Goal: Find specific page/section: Find specific page/section

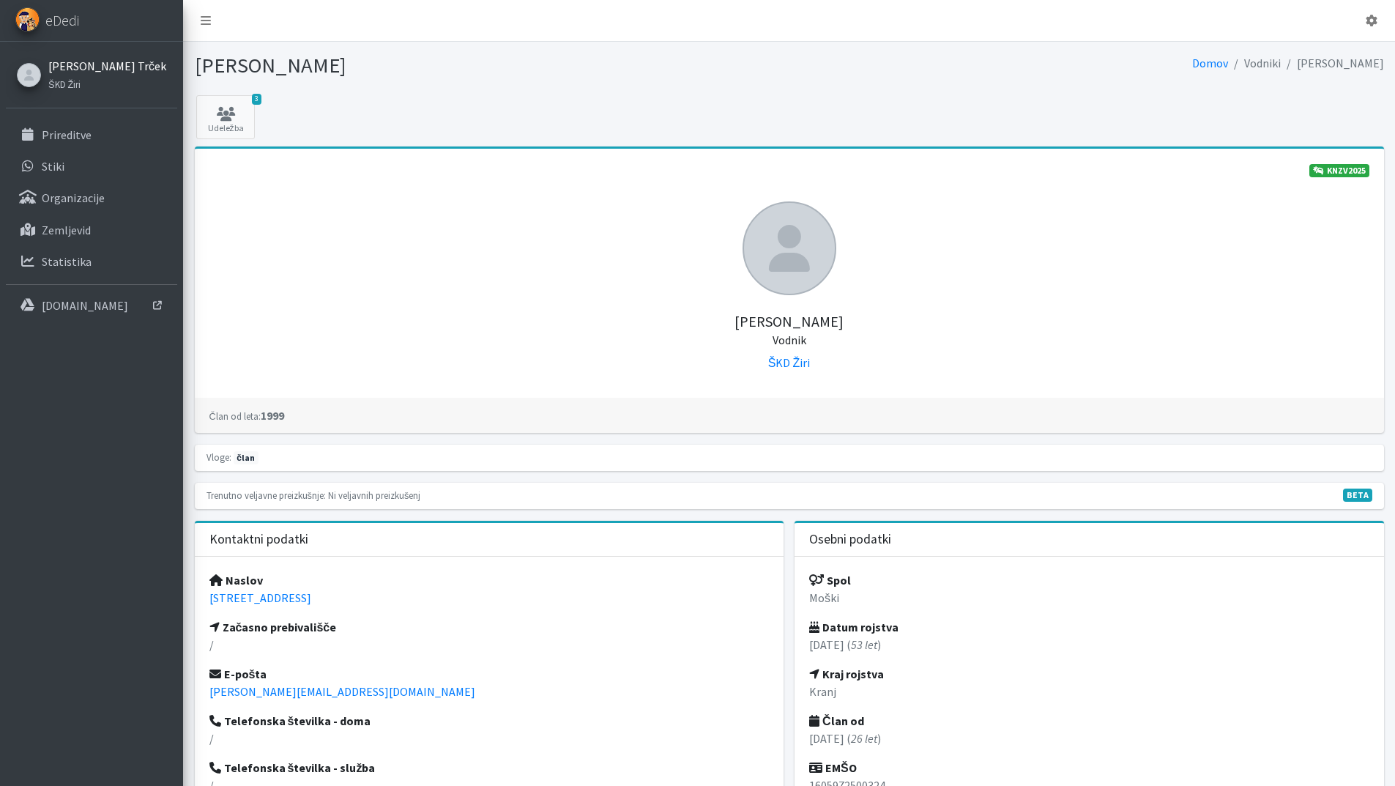
click at [96, 70] on link "[PERSON_NAME] Trček" at bounding box center [107, 66] width 118 height 18
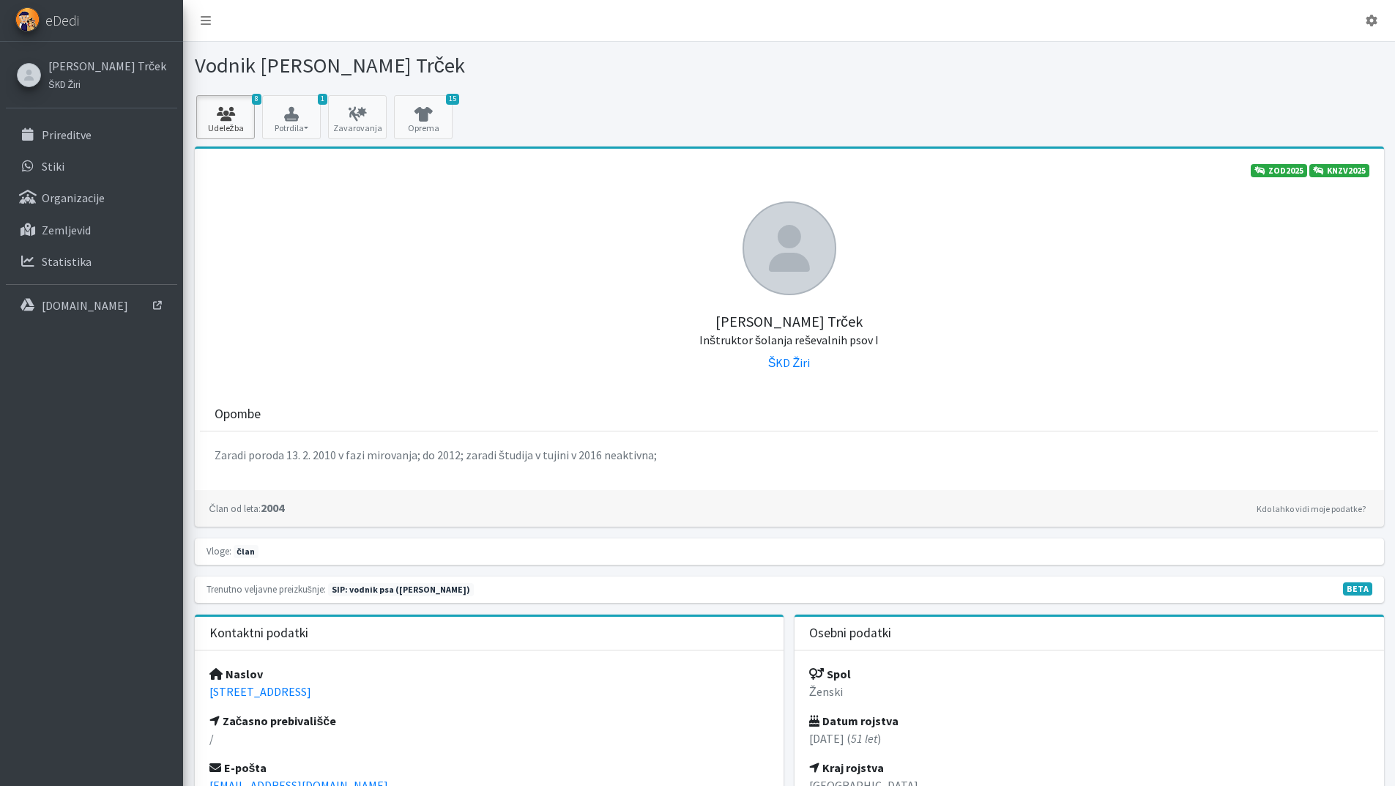
click at [215, 116] on icon at bounding box center [226, 114] width 50 height 15
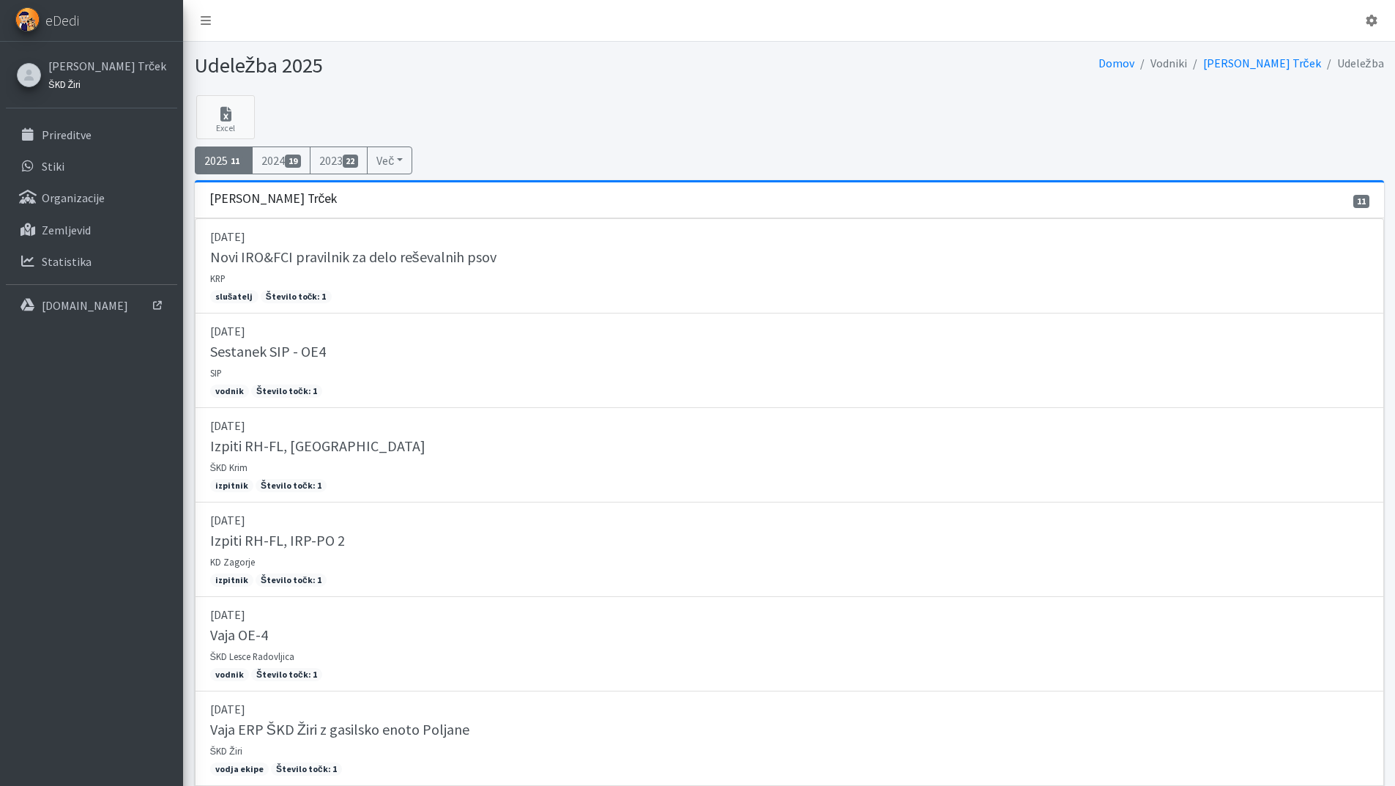
click at [66, 85] on small "ŠKD Žiri" at bounding box center [64, 84] width 32 height 12
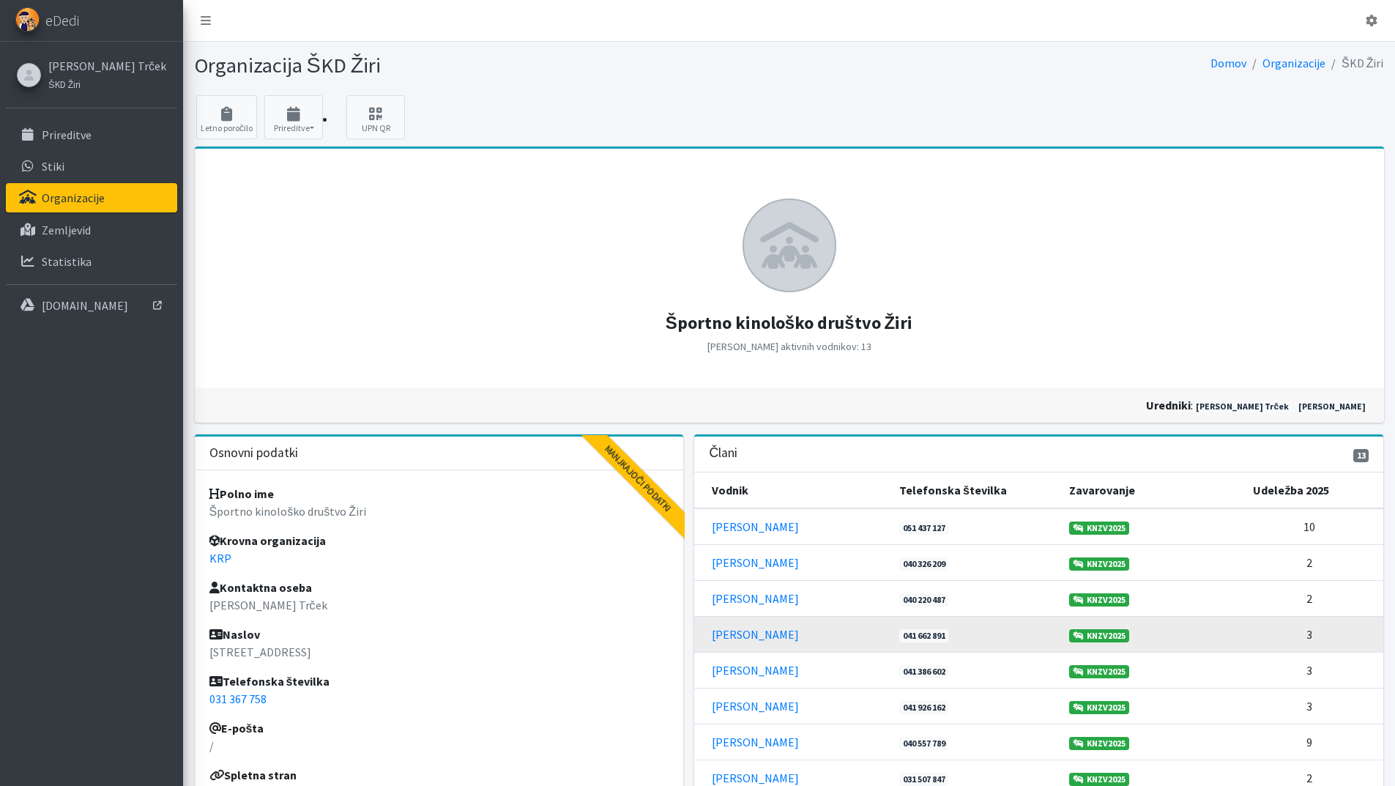
click at [737, 643] on td "[PERSON_NAME]" at bounding box center [792, 634] width 196 height 36
click at [737, 638] on link "[PERSON_NAME]" at bounding box center [755, 634] width 87 height 15
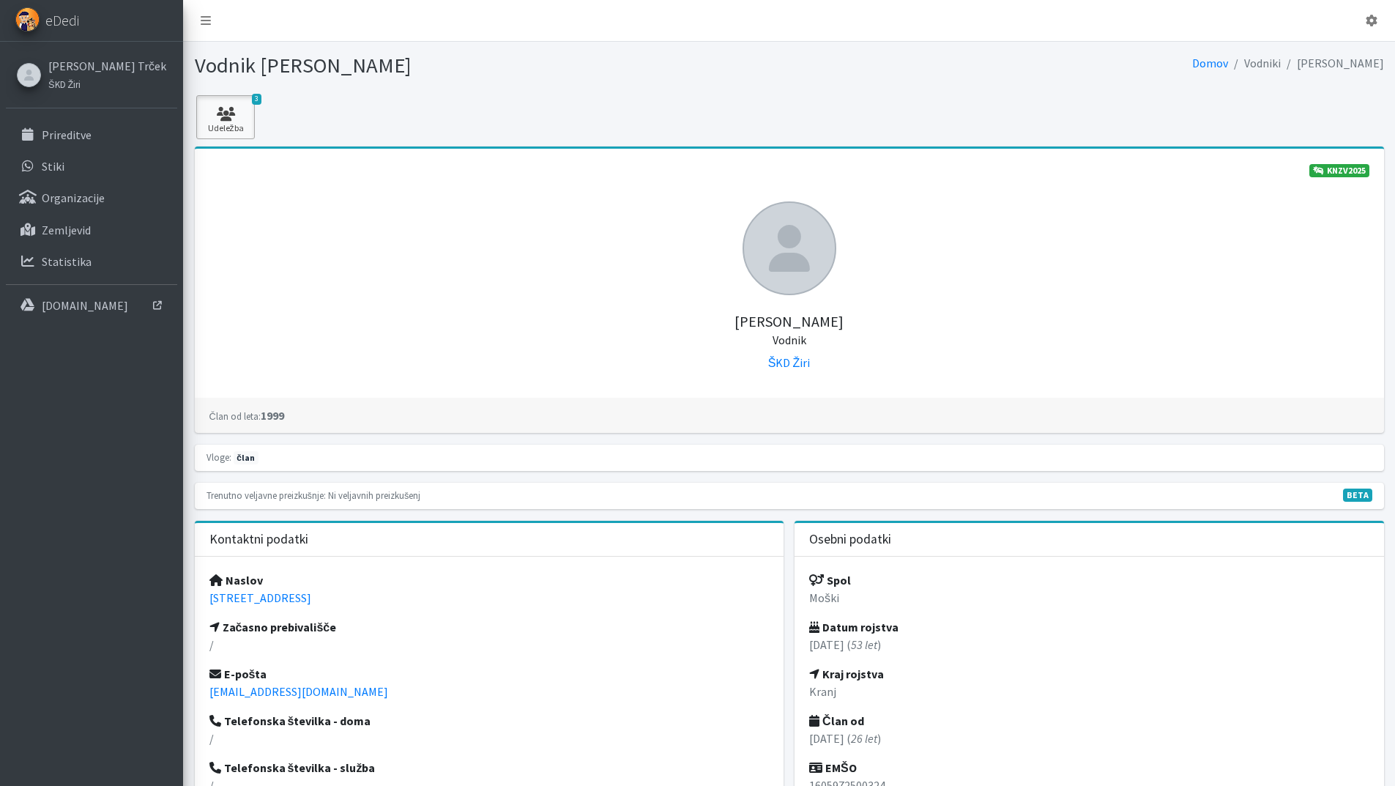
click at [237, 113] on icon at bounding box center [226, 114] width 50 height 15
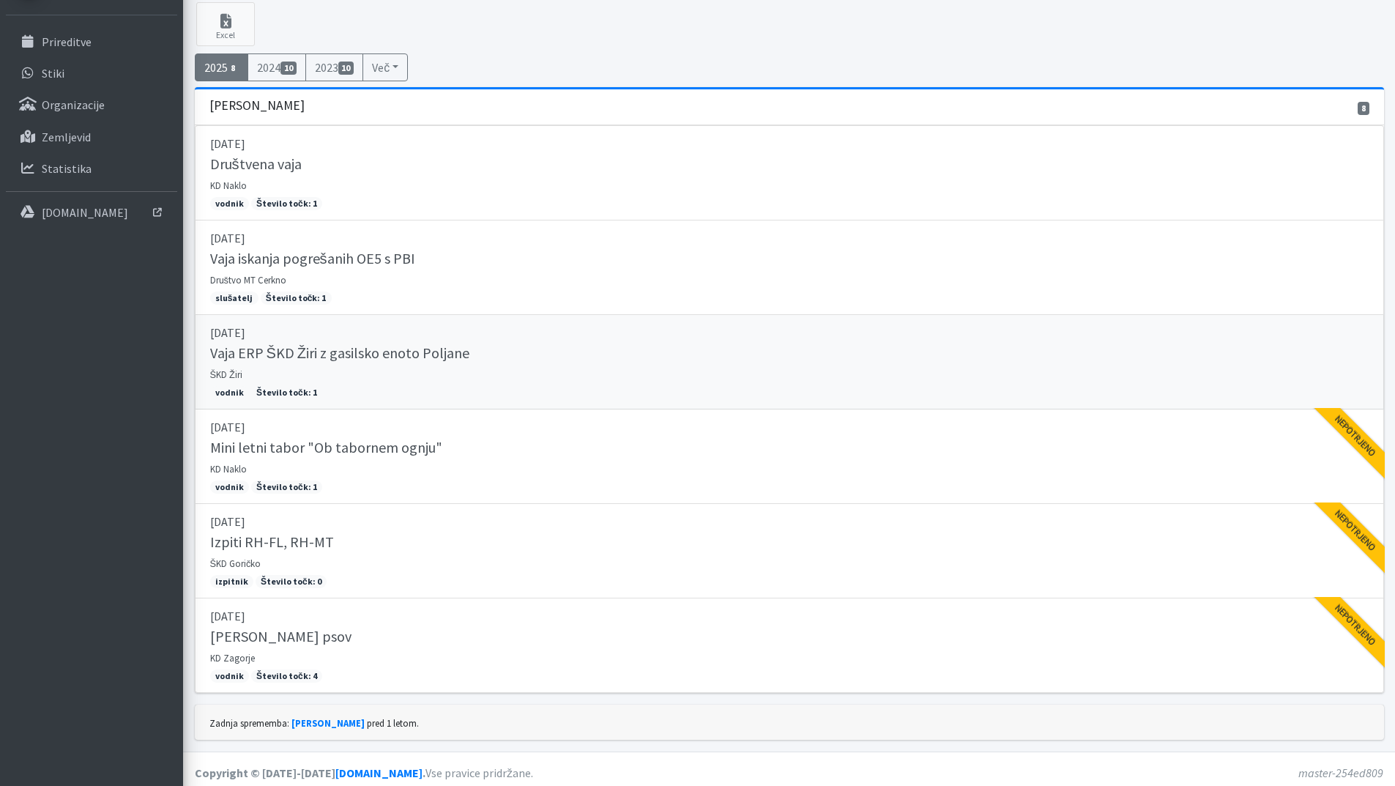
scroll to position [100, 0]
